Goal: Information Seeking & Learning: Check status

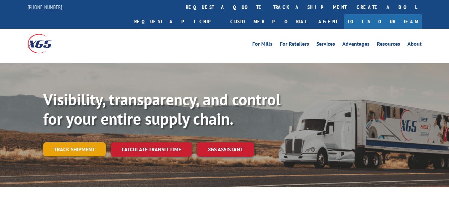
click at [87, 142] on link "Track shipment" at bounding box center [74, 149] width 63 height 14
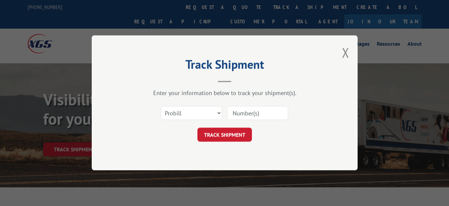
click at [252, 112] on input at bounding box center [257, 113] width 61 height 14
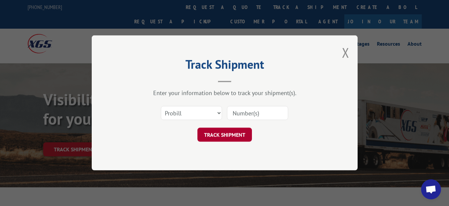
paste input "17501794"
type input "17501794"
click at [230, 131] on button "TRACK SHIPMENT" at bounding box center [225, 135] width 55 height 14
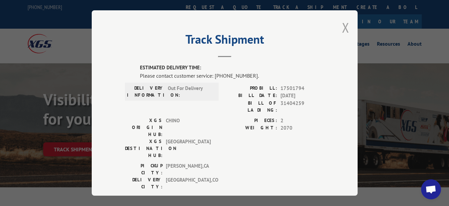
click at [343, 29] on button "Close modal" at bounding box center [345, 28] width 7 height 18
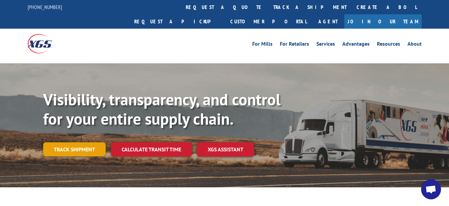
click at [67, 142] on link "Track shipment" at bounding box center [74, 149] width 63 height 14
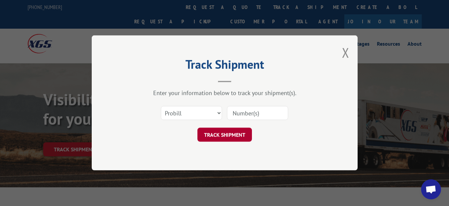
drag, startPoint x: 284, startPoint y: 112, endPoint x: 222, endPoint y: 129, distance: 65.1
click at [282, 116] on input at bounding box center [257, 113] width 61 height 14
paste input "17501850"
type input "17501850"
click at [229, 131] on button "TRACK SHIPMENT" at bounding box center [225, 135] width 55 height 14
